Goal: Information Seeking & Learning: Learn about a topic

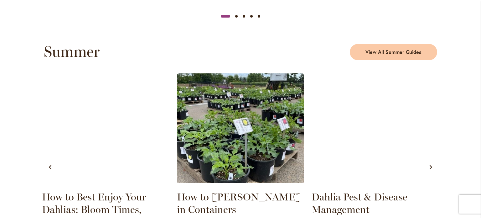
scroll to position [595, 0]
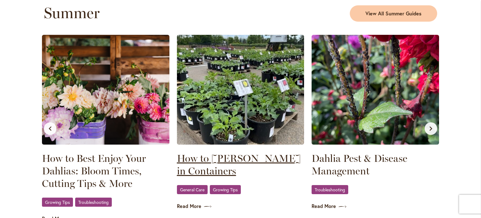
click at [183, 162] on link "How to [PERSON_NAME] in Containers" at bounding box center [240, 164] width 127 height 25
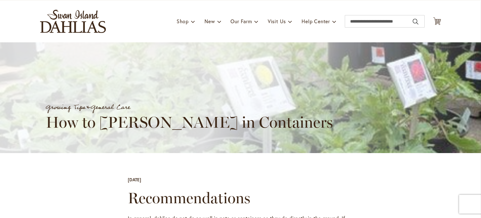
scroll to position [31, 0]
